Goal: Book appointment/travel/reservation

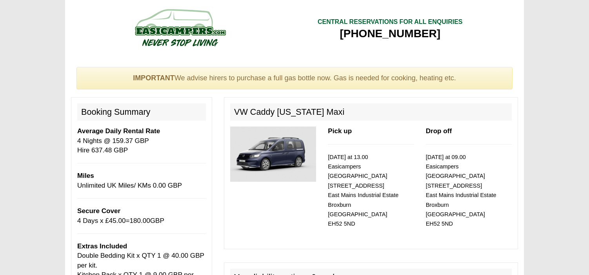
select select "Double Bedding Kit x QTY 1 @ 40.00 GBP per kit."
select select "Kitchen Pack x QTY 1 @ 9.00 GBP per day."
select select "Extra Driver x QTY 1 @ 10.00 GBP per day."
select select "Outside Chair x QTY 2 @ 6.00 GBP per hire."
select select "Outside Table x QTY 1 @ 12.00 GBP per hire."
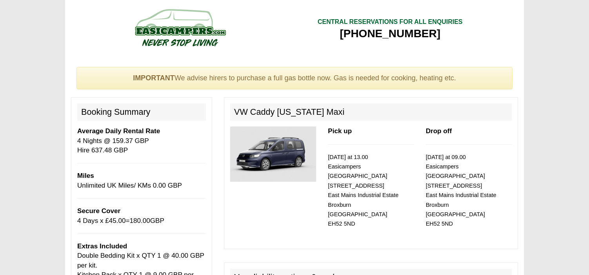
scroll to position [240, 0]
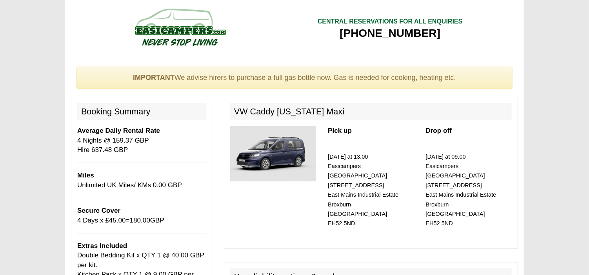
scroll to position [0, 0]
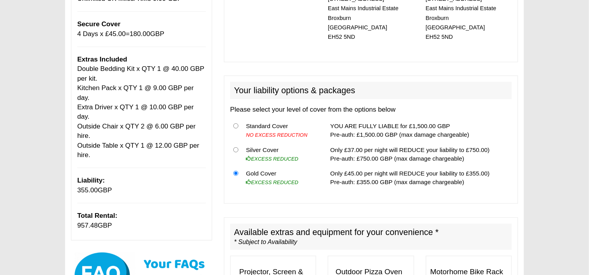
scroll to position [188, 0]
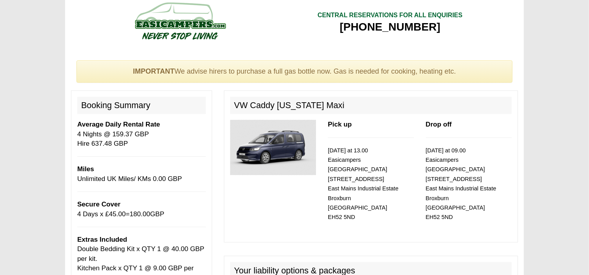
scroll to position [0, 0]
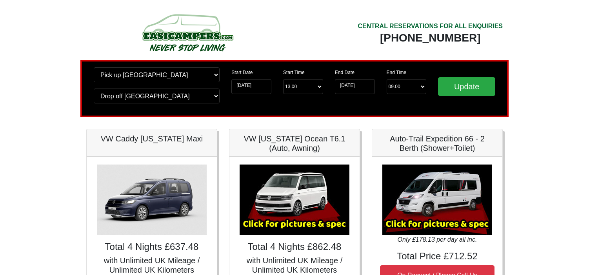
scroll to position [94, 0]
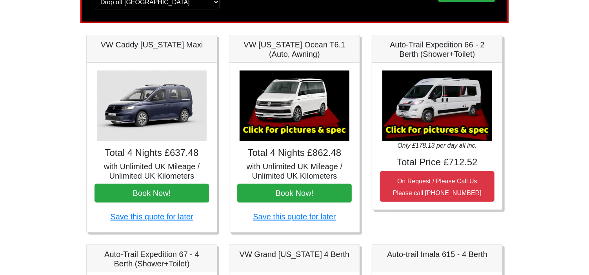
click at [22, 225] on body "CENTRAL RESERVATIONS FOR ALL ENQUIRIES [PHONE_NUMBER] Easicampers Booking : Sea…" at bounding box center [294, 274] width 589 height 737
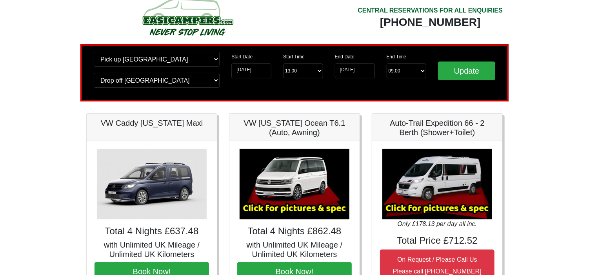
scroll to position [0, 0]
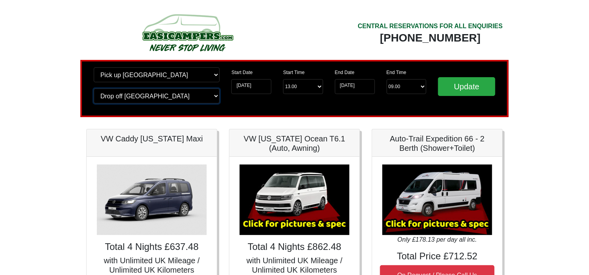
click at [215, 95] on select "Change drop off location? Drop off [GEOGRAPHIC_DATA] [GEOGRAPHIC_DATA] [GEOGRAP…" at bounding box center [157, 96] width 126 height 15
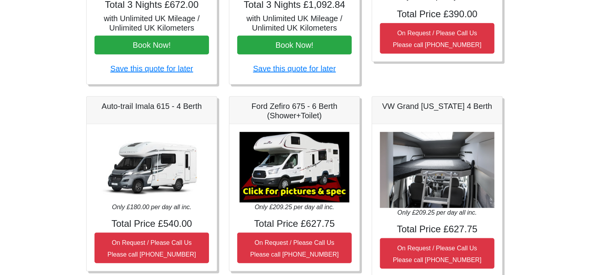
scroll to position [251, 0]
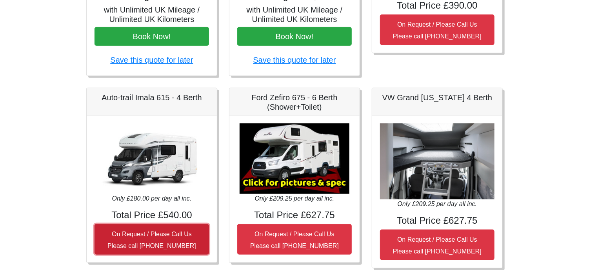
click at [156, 227] on button "On Request / Please Call Us Please call 0044 (0)131 322 6597" at bounding box center [152, 239] width 115 height 31
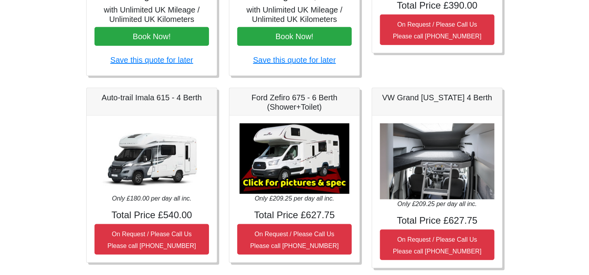
click at [155, 145] on img at bounding box center [152, 159] width 110 height 71
click at [174, 97] on h5 "Auto-trail Imala 615 - 4 Berth" at bounding box center [152, 97] width 115 height 9
click at [9, 182] on body "CENTRAL RESERVATIONS FOR ALL ENQUIRIES 00 44 ( 0 ) 1942 778899 Easicampers Book…" at bounding box center [294, 117] width 589 height 737
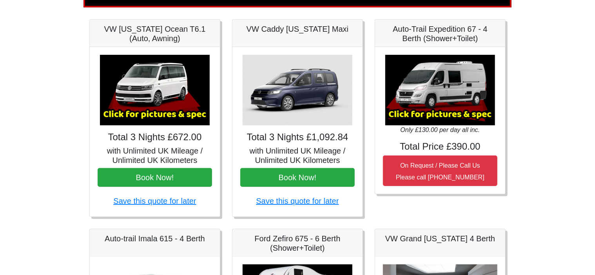
scroll to position [94, 0]
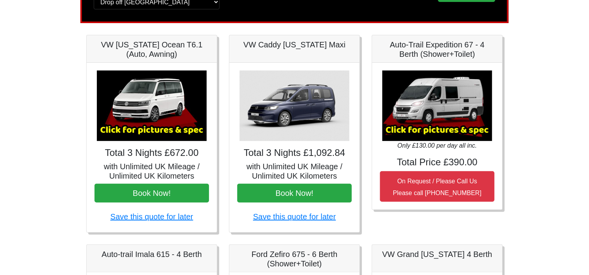
click at [175, 98] on img at bounding box center [152, 106] width 110 height 71
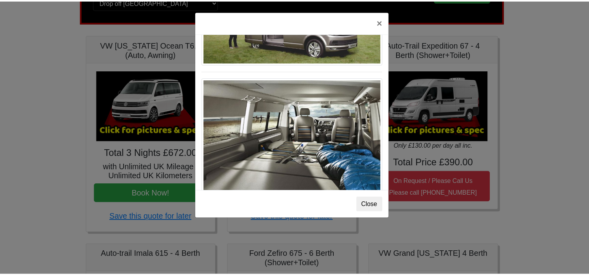
scroll to position [854, 0]
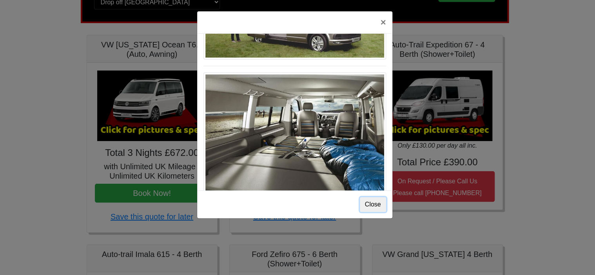
click at [373, 202] on button "Close" at bounding box center [373, 204] width 26 height 15
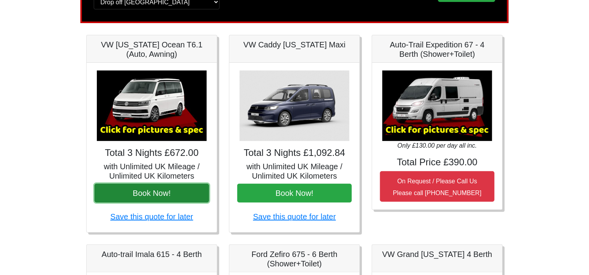
click at [177, 201] on button "Book Now!" at bounding box center [152, 193] width 115 height 19
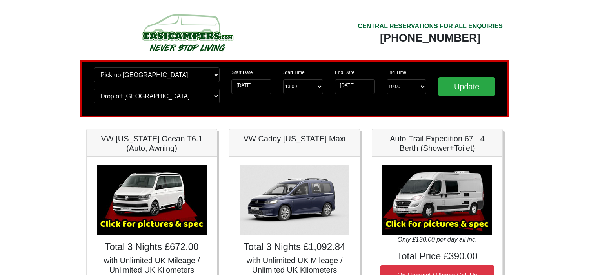
scroll to position [94, 0]
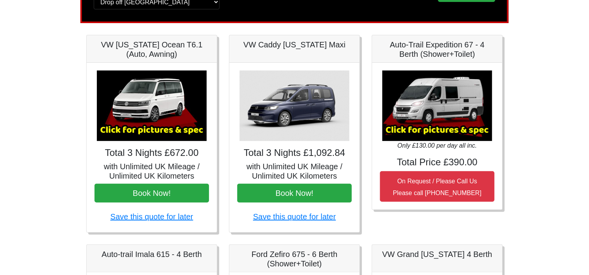
click at [16, 157] on body "CENTRAL RESERVATIONS FOR ALL ENQUIRIES 00 44 ( 0 ) 1942 778899 Easicampers Book…" at bounding box center [294, 274] width 589 height 737
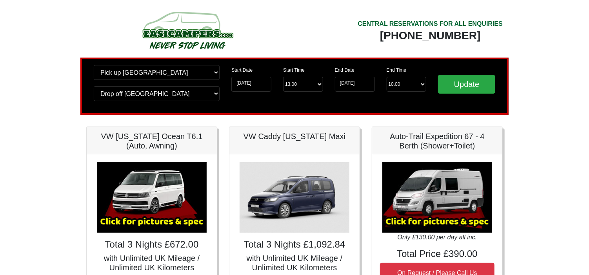
scroll to position [0, 0]
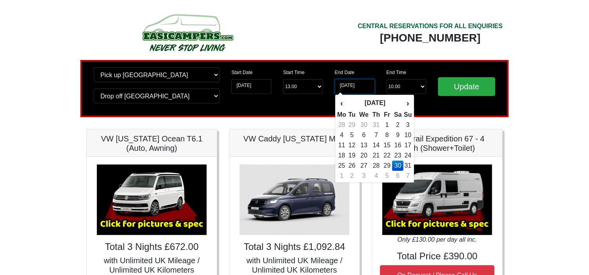
click at [355, 88] on input "30-08-2025" at bounding box center [355, 86] width 40 height 15
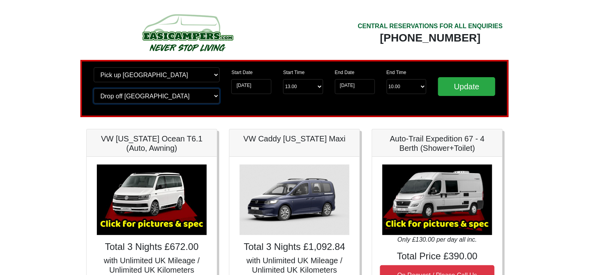
click at [218, 96] on select "Change drop off location? Drop off [GEOGRAPHIC_DATA] [GEOGRAPHIC_DATA] [GEOGRAP…" at bounding box center [157, 96] width 126 height 15
click at [218, 96] on select "Change drop off location? Drop off Edinburgh Birmingham Airport Blackburn Lanca…" at bounding box center [157, 96] width 126 height 15
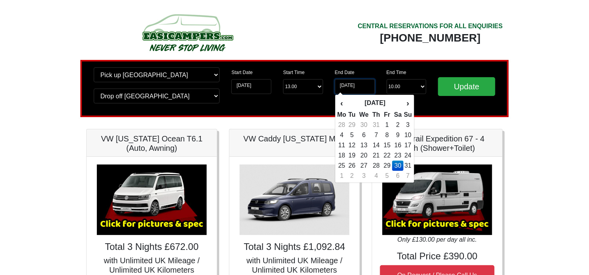
click at [367, 85] on input "30-08-2025" at bounding box center [355, 86] width 40 height 15
click at [408, 164] on td "31" at bounding box center [408, 166] width 9 height 10
type input "31-08-2025"
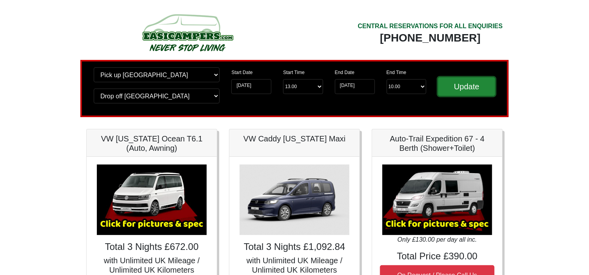
click at [461, 88] on input "Update" at bounding box center [466, 86] width 57 height 19
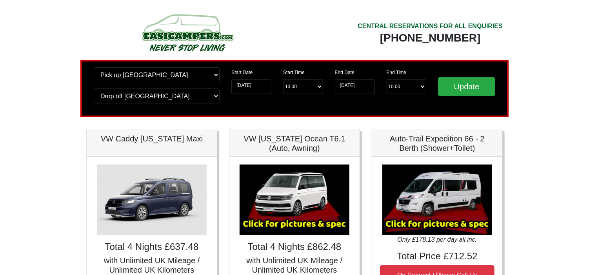
click at [155, 211] on img at bounding box center [152, 200] width 110 height 71
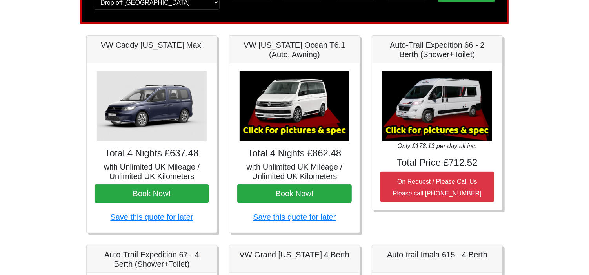
scroll to position [94, 0]
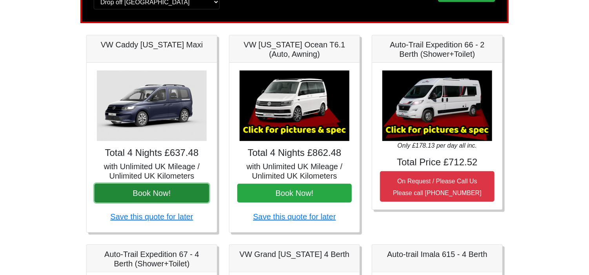
click at [152, 190] on button "Book Now!" at bounding box center [152, 193] width 115 height 19
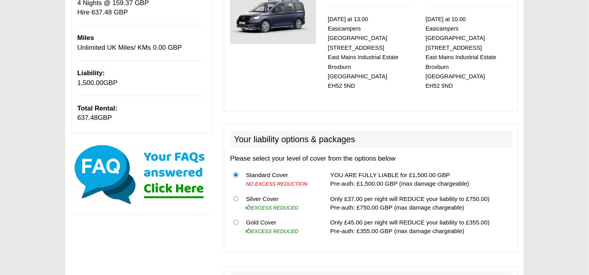
scroll to position [173, 0]
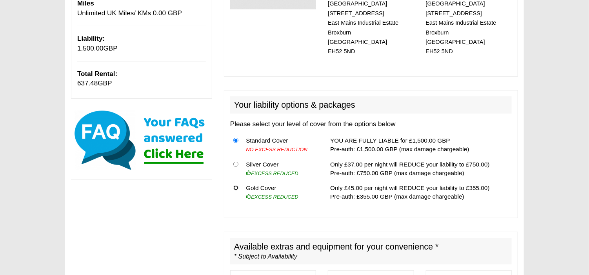
click at [234, 186] on input "radio" at bounding box center [235, 188] width 5 height 5
radio input "true"
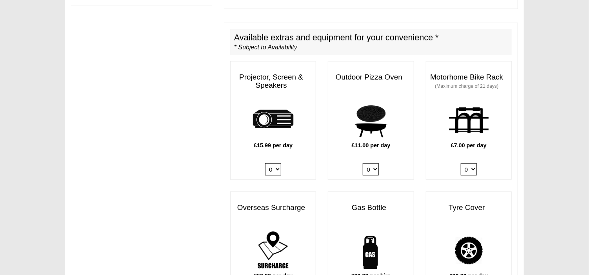
scroll to position [392, 0]
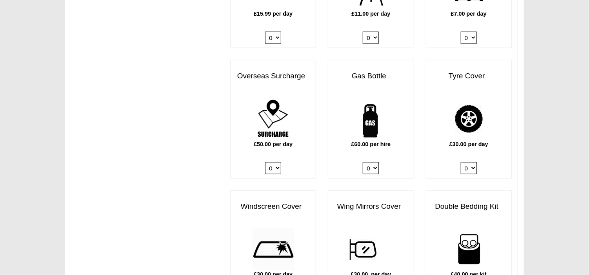
scroll to position [518, 0]
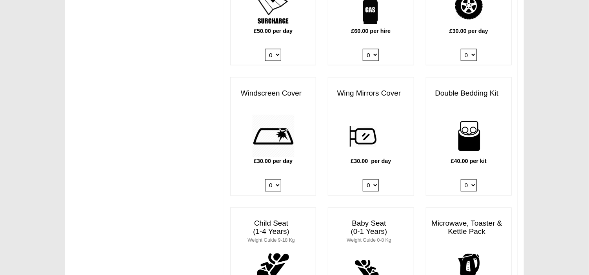
scroll to position [628, 0]
click at [465, 179] on select "0 1 2 3 4" at bounding box center [469, 185] width 16 height 12
select select "Double Bedding Kit x QTY 1 @ 40.00 GBP per kit."
click at [461, 179] on select "0 1 2 3 4" at bounding box center [469, 185] width 16 height 12
click at [188, 190] on div "IMPORTANT We advise hirers to purchase a full gas bottle now. Gas is needed for…" at bounding box center [294, 222] width 459 height 1581
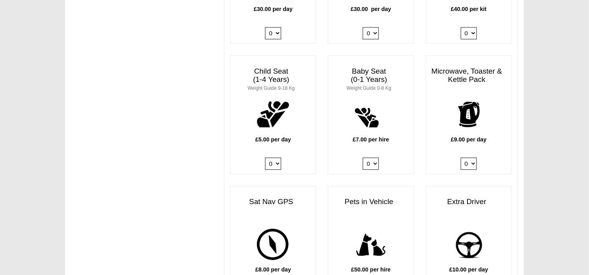
scroll to position [785, 0]
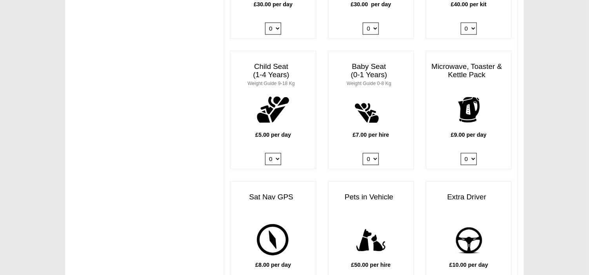
click at [467, 153] on select "0 1" at bounding box center [469, 159] width 16 height 12
select select "Kitchen Pack x QTY 1 @ 9.00 GBP per day."
click at [461, 153] on select "0 1" at bounding box center [469, 159] width 16 height 12
click at [165, 220] on div "IMPORTANT We advise hirers to purchase a full gas bottle now. Gas is needed for…" at bounding box center [294, 65] width 459 height 1581
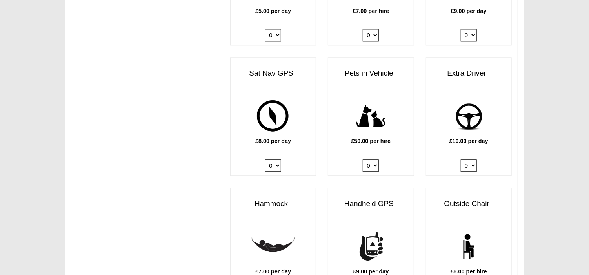
scroll to position [910, 0]
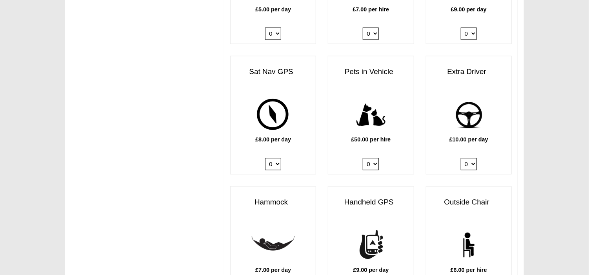
click at [465, 158] on select "0 1" at bounding box center [469, 164] width 16 height 12
select select "Extra Driver x QTY 1 @ 10.00 GBP per day."
click at [461, 158] on select "0 1" at bounding box center [469, 164] width 16 height 12
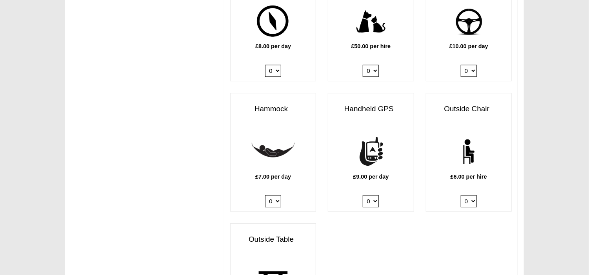
scroll to position [1004, 0]
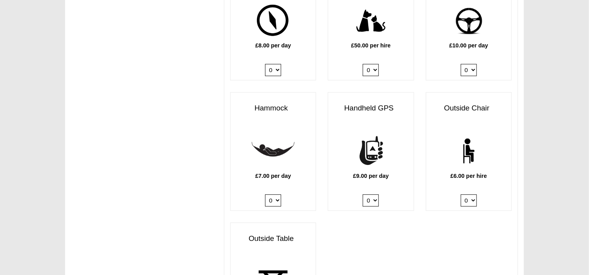
click at [473, 195] on select "0 1 2 3 4 5 6" at bounding box center [469, 201] width 16 height 12
select select "Outside Chair x QTY 2 @ 6.00 GBP per hire."
click at [461, 195] on select "0 1 2 3 4 5 6" at bounding box center [469, 201] width 16 height 12
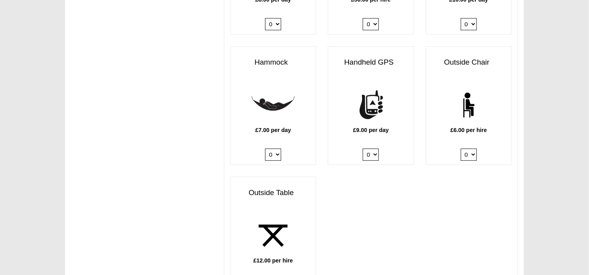
scroll to position [1051, 0]
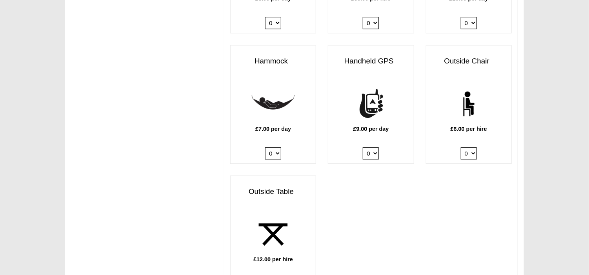
click at [271, 265] on div "£12.00 per hire 0 1 2" at bounding box center [273, 253] width 85 height 81
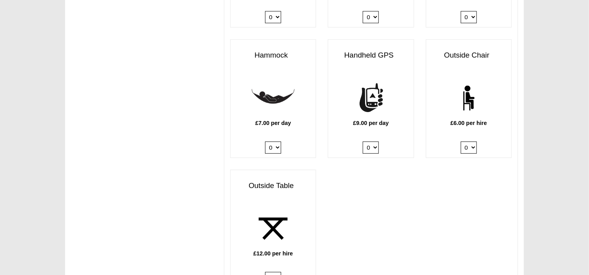
click at [270, 272] on select "0 1 2" at bounding box center [273, 278] width 16 height 12
select select "Outside Table x QTY 2 @ 12.00 GBP per hire."
click at [265, 272] on select "0 1 2" at bounding box center [273, 278] width 16 height 12
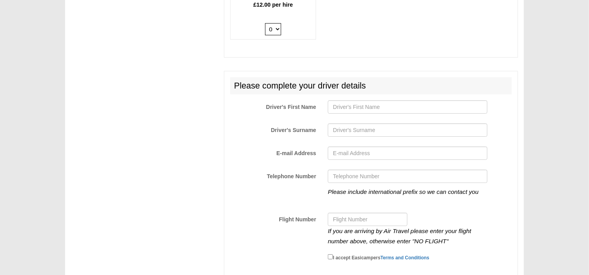
scroll to position [1324, 0]
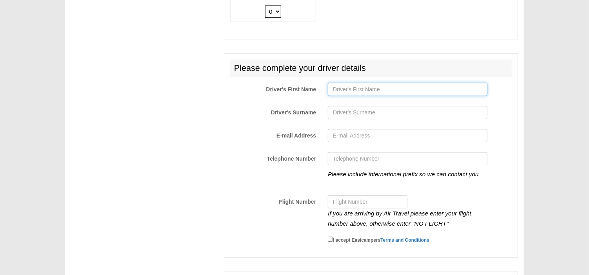
click at [390, 85] on input "Driver's First Name" at bounding box center [407, 89] width 159 height 13
type input "Dharemesh"
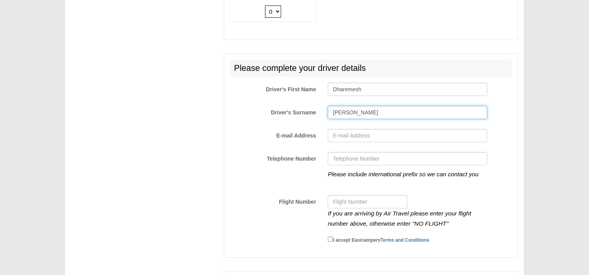
type input "[PERSON_NAME]"
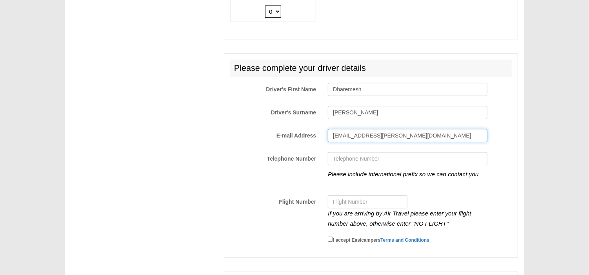
type input "[EMAIL_ADDRESS][PERSON_NAME][DOMAIN_NAME]"
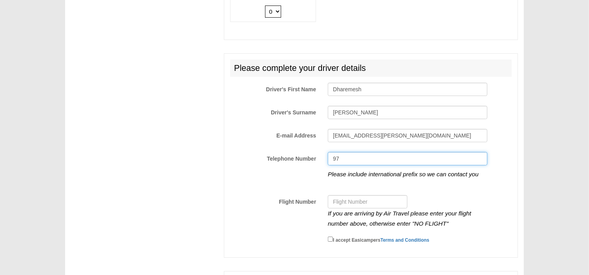
type input "9"
type input "[PHONE_NUMBER]"
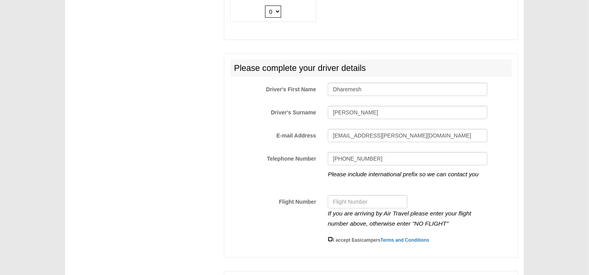
click at [330, 237] on input "I accept Easicampers Terms and Conditions" at bounding box center [330, 239] width 5 height 5
checkbox input "true"
click at [279, 211] on div "Flight Number If you are arriving by Air Travel please enter your flight number…" at bounding box center [370, 211] width 293 height 33
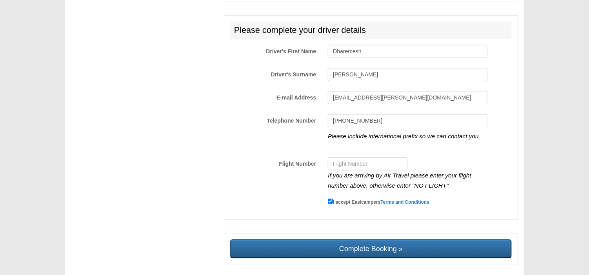
scroll to position [1386, 0]
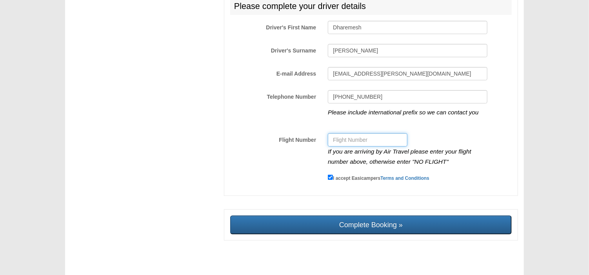
click at [362, 136] on input "Flight Number" at bounding box center [368, 139] width 80 height 13
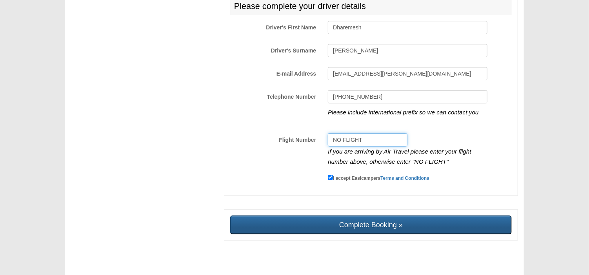
type input "NO FLIGHT"
click at [356, 216] on input "Complete Booking »" at bounding box center [371, 225] width 282 height 19
type input "Sending, please wait..."
